Goal: Feedback & Contribution: Contribute content

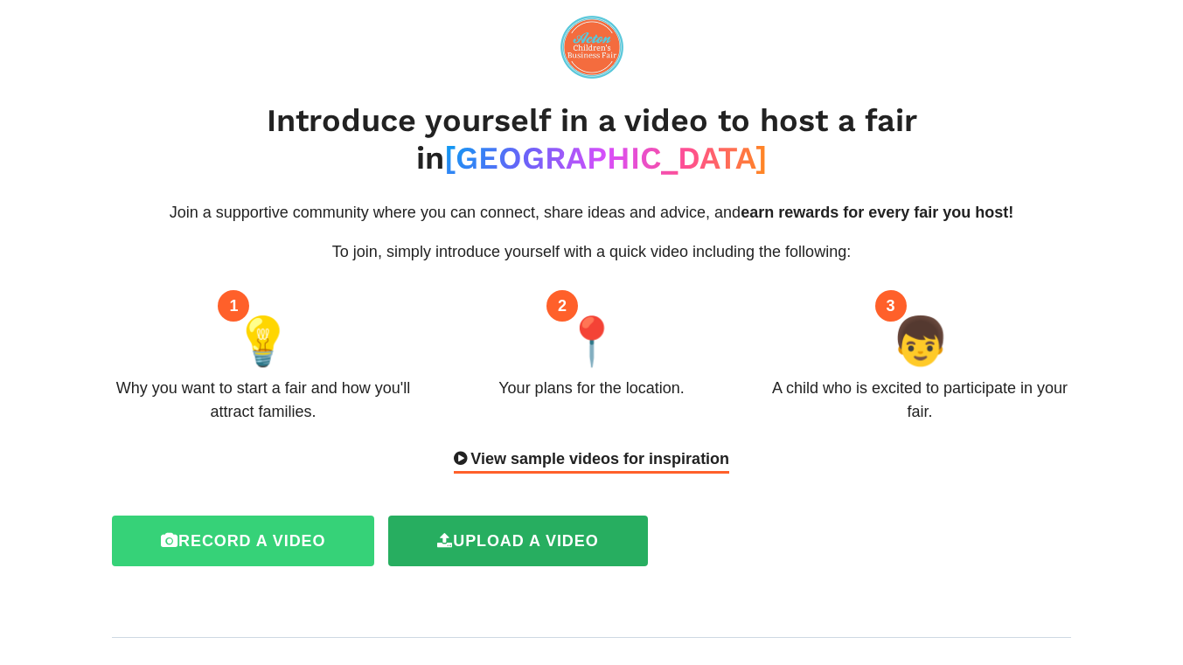
click at [291, 516] on label "Record a video" at bounding box center [243, 541] width 262 height 51
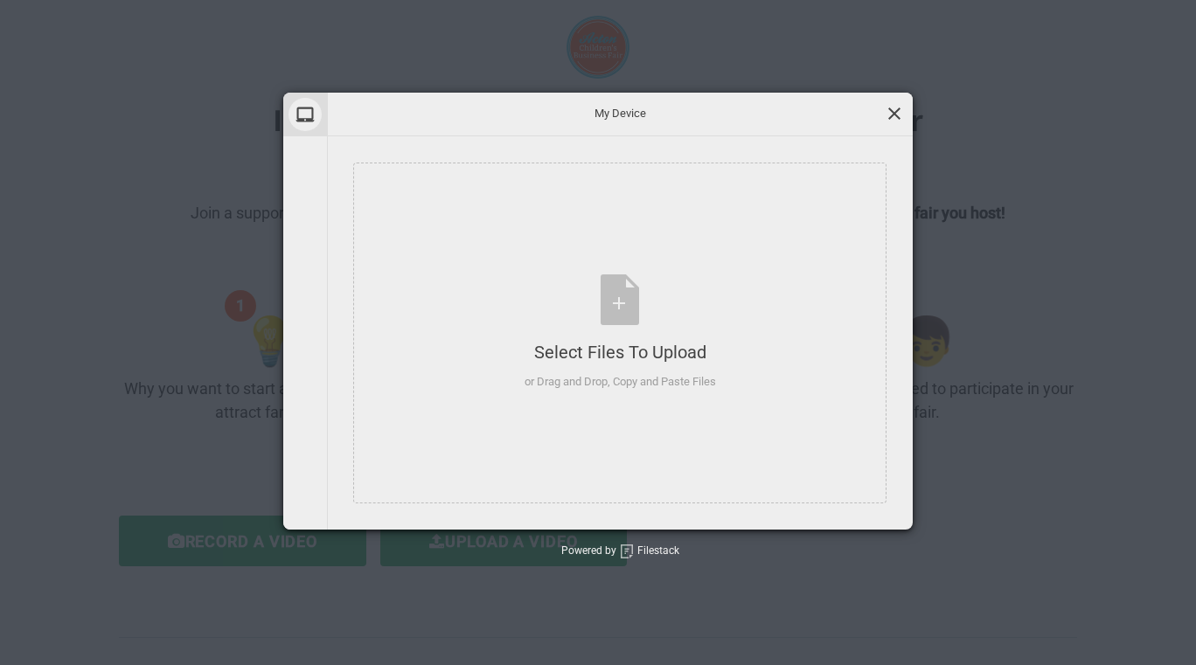
click at [895, 104] on span at bounding box center [894, 113] width 19 height 19
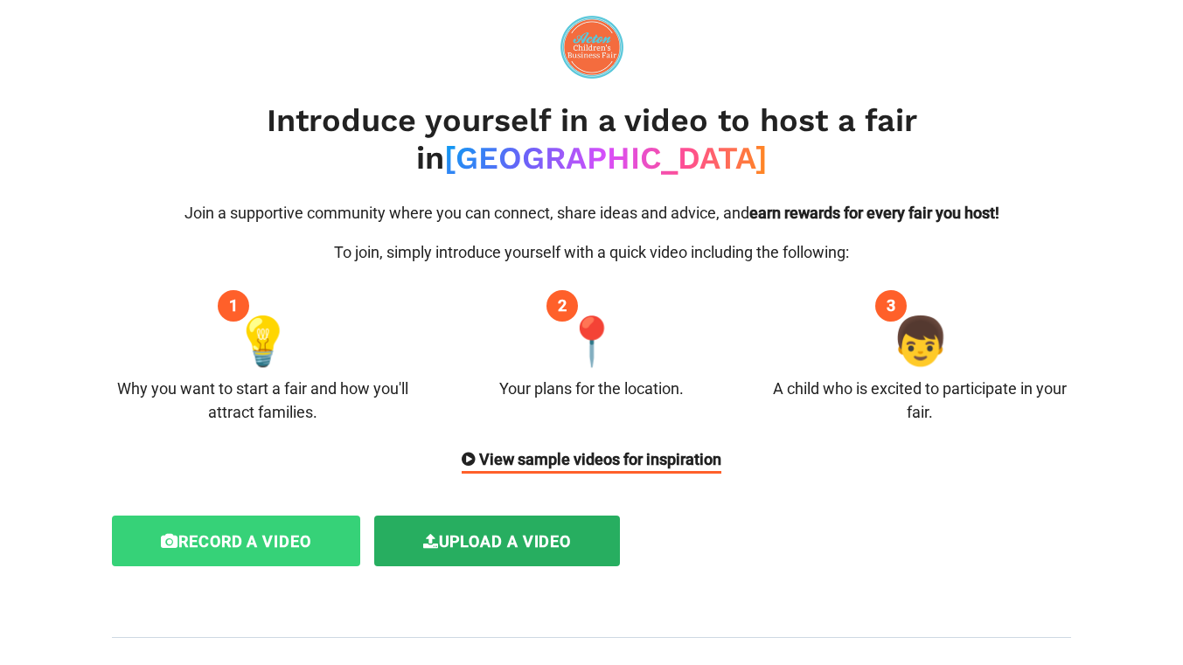
click at [169, 534] on icon at bounding box center [169, 542] width 17 height 16
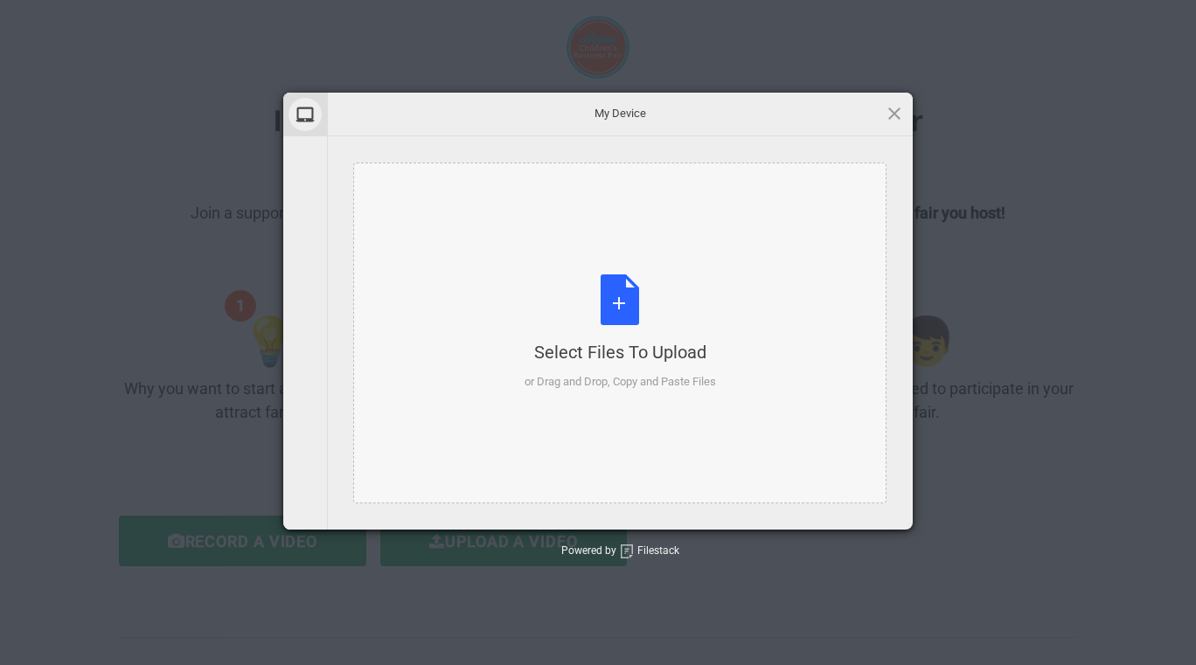
click at [478, 326] on div "Select Files to Upload or Drag and Drop, Copy and Paste Files" at bounding box center [619, 333] width 533 height 341
click at [642, 264] on div "Select Files to Upload or Drag and Drop, Copy and Paste Files" at bounding box center [619, 333] width 533 height 341
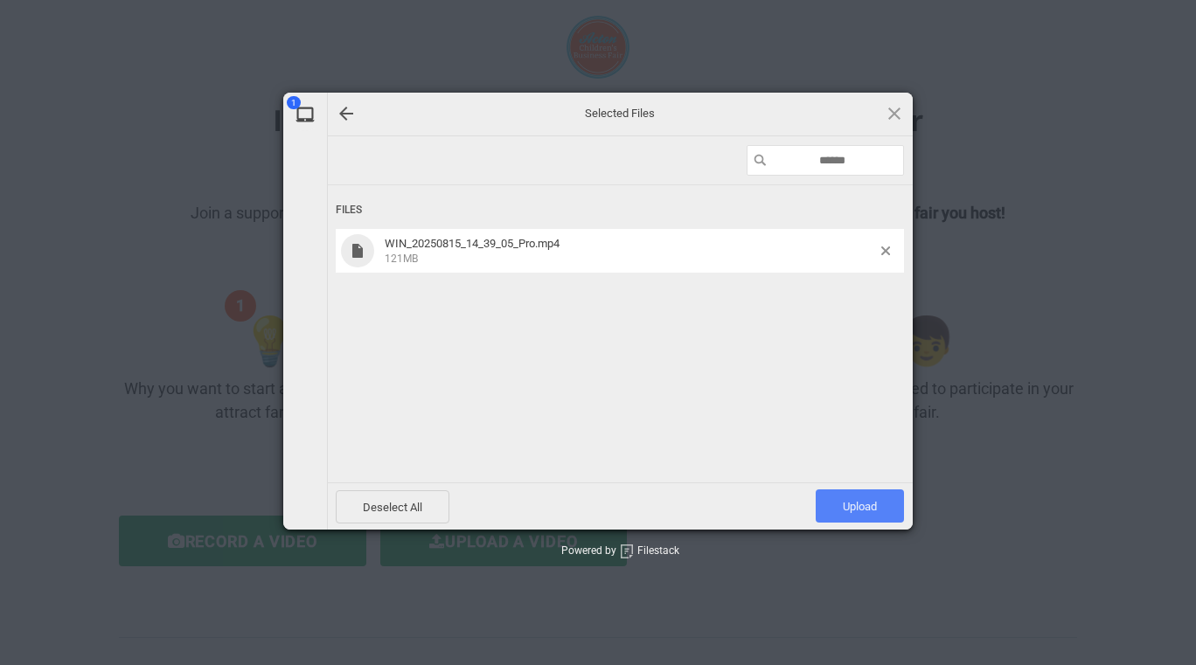
click at [824, 506] on span "Upload 1" at bounding box center [860, 506] width 88 height 33
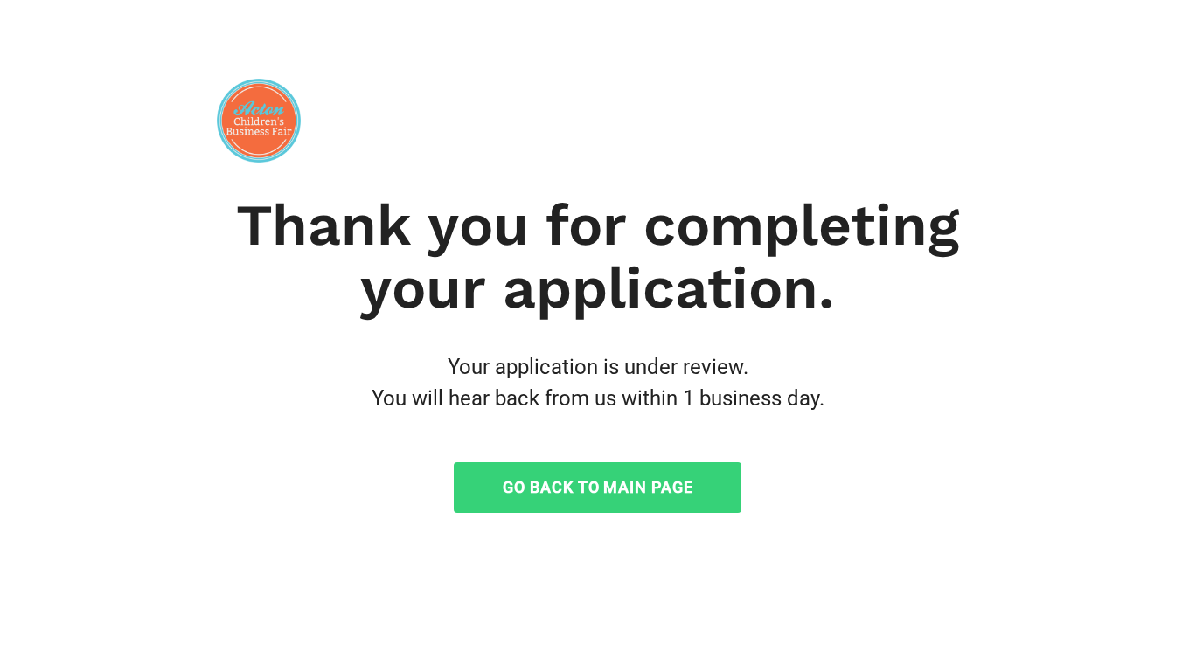
click at [720, 481] on link "Go Back to Main Page" at bounding box center [598, 488] width 288 height 51
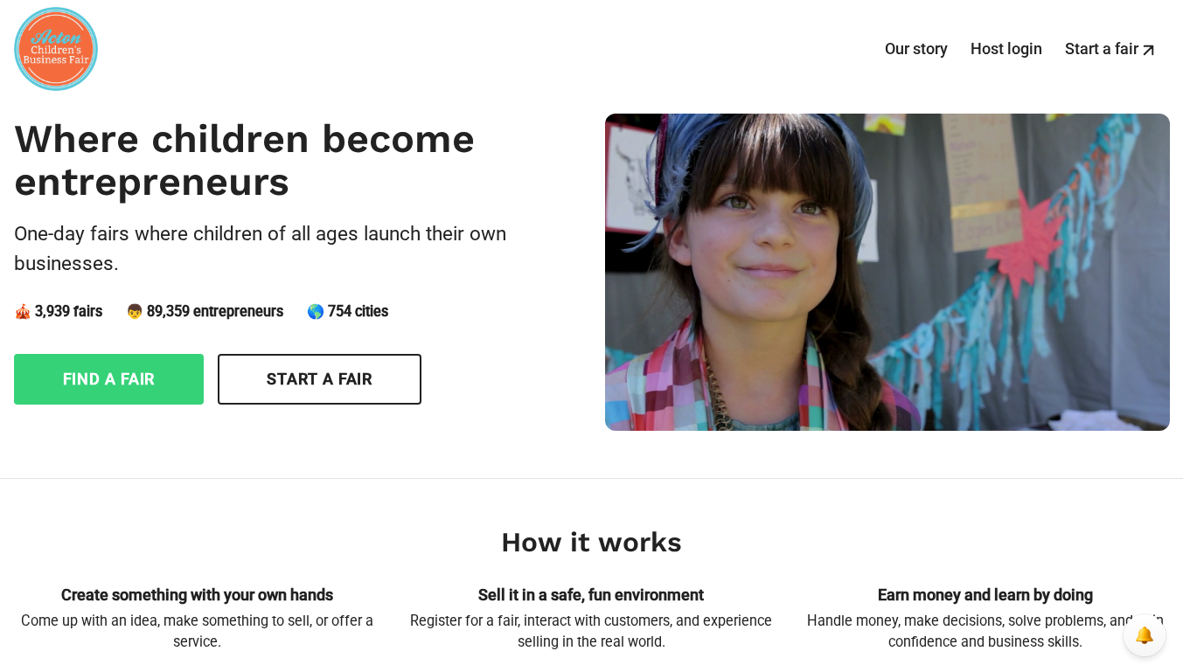
click at [122, 381] on link "Find a fair" at bounding box center [109, 379] width 191 height 51
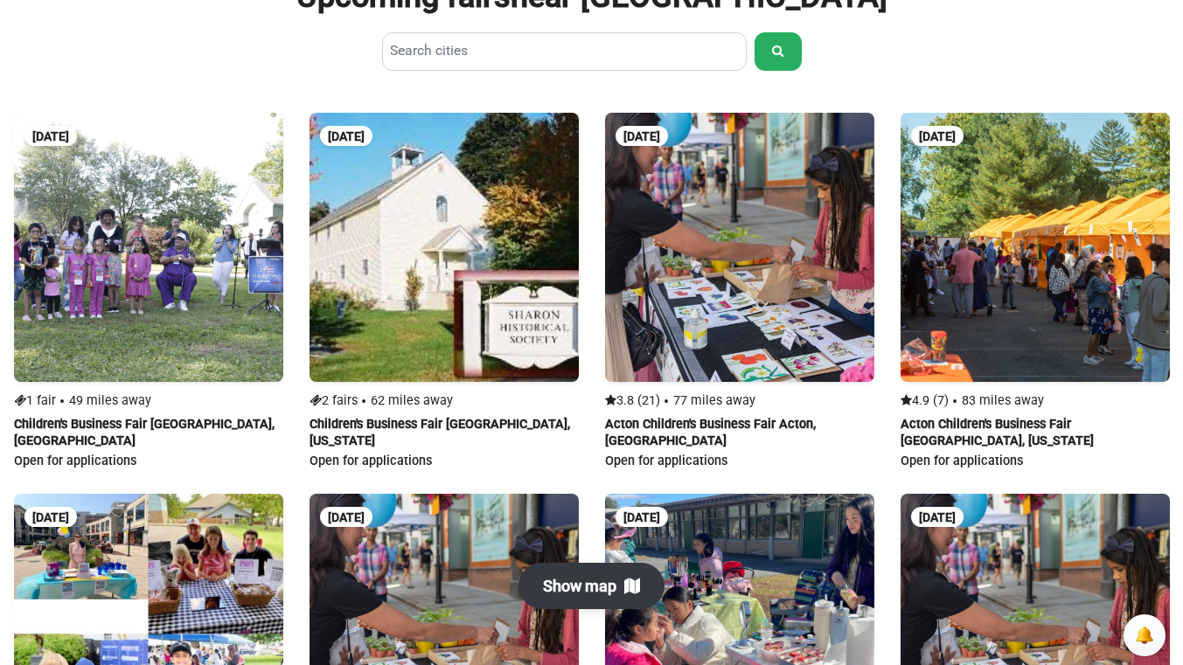
scroll to position [1022, 0]
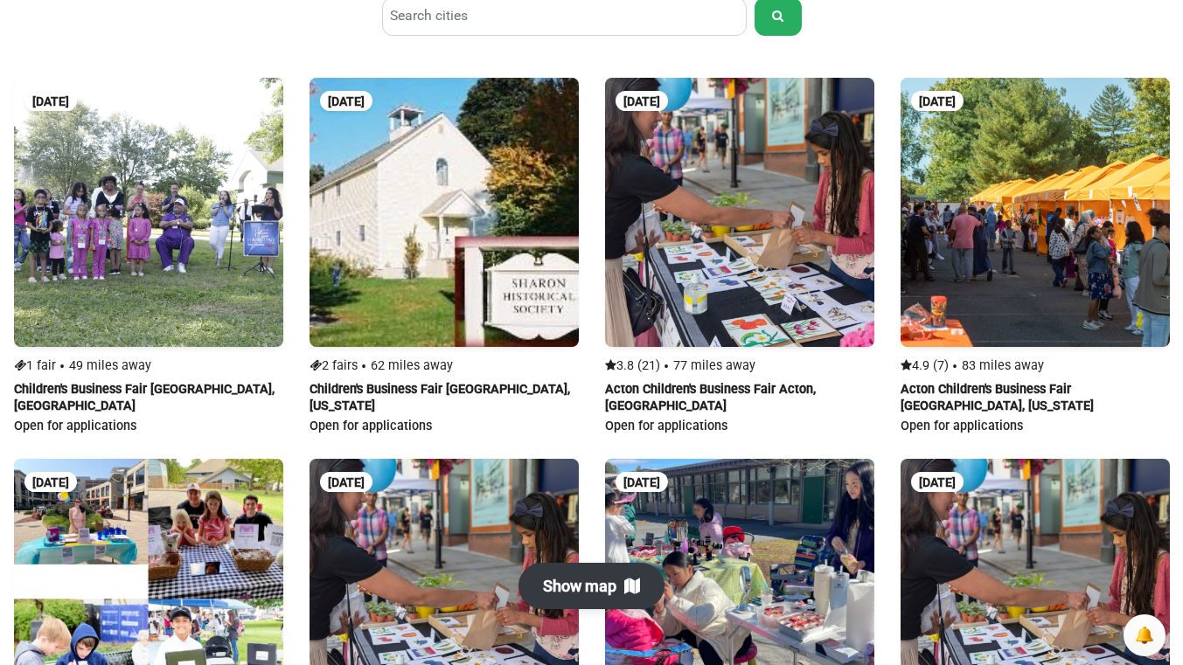
click at [362, 312] on link at bounding box center [444, 257] width 269 height 358
